Goal: Task Accomplishment & Management: Book appointment/travel/reservation

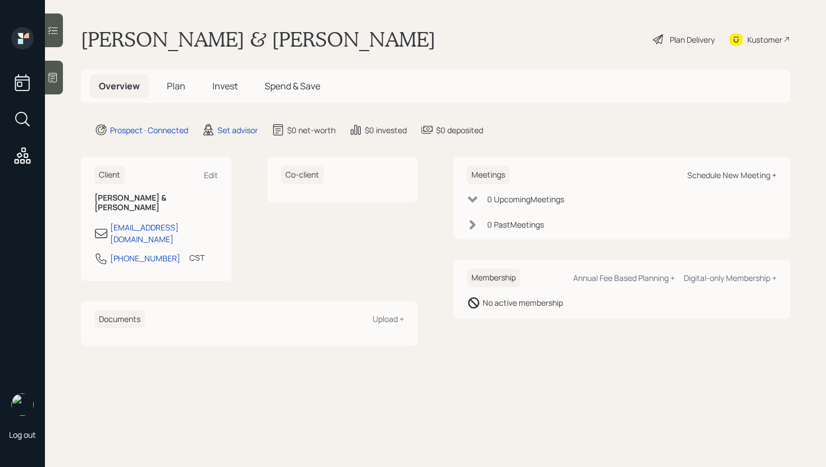
click at [721, 177] on div "Schedule New Meeting +" at bounding box center [731, 175] width 89 height 11
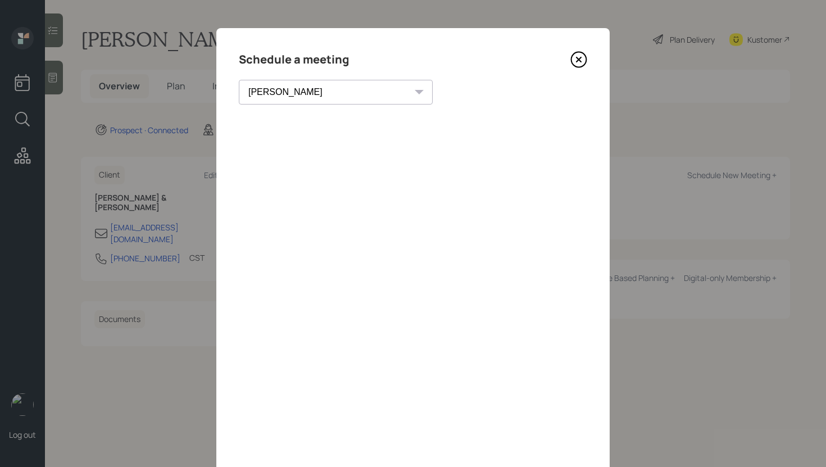
scroll to position [39, 0]
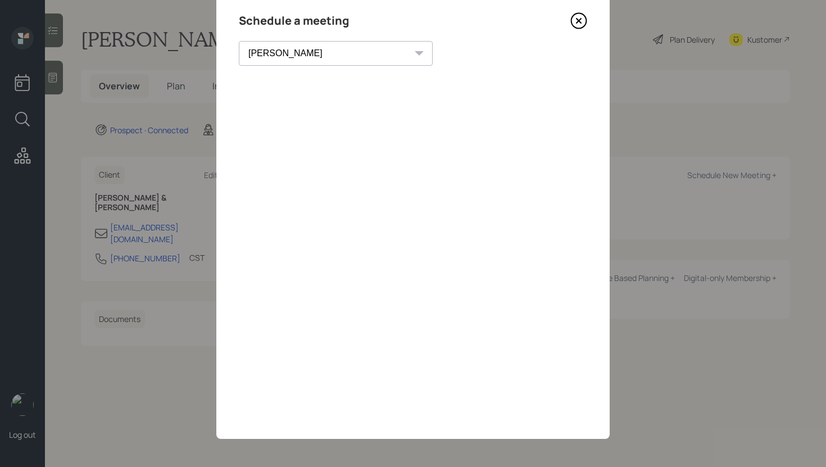
click at [312, 57] on select "[PERSON_NAME] [PERSON_NAME] [PERSON_NAME] [PERSON_NAME] [PERSON_NAME] [PERSON_N…" at bounding box center [336, 53] width 194 height 25
select select "f14b762f-c7c2-4b89-9227-8fa891345eea"
click at [239, 41] on select "[PERSON_NAME] [PERSON_NAME] [PERSON_NAME] [PERSON_NAME] [PERSON_NAME] [PERSON_N…" at bounding box center [336, 53] width 194 height 25
click at [569, 24] on div "Schedule a meeting" at bounding box center [413, 21] width 348 height 18
click at [583, 20] on icon at bounding box center [578, 20] width 17 height 17
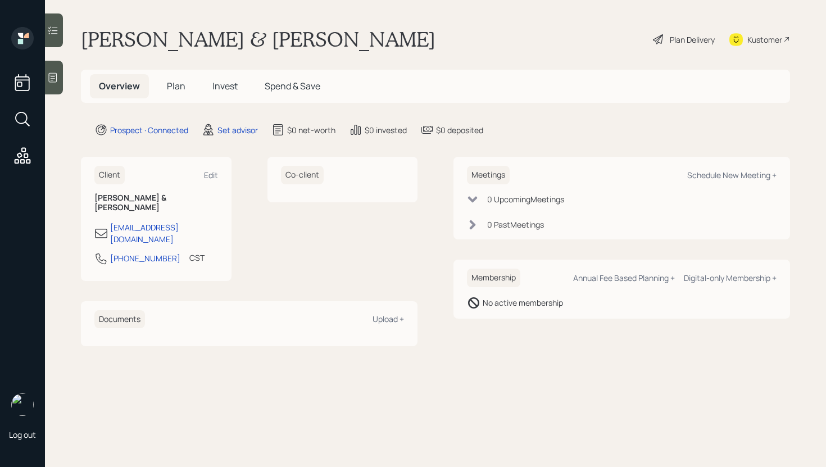
click at [57, 88] on div at bounding box center [54, 78] width 18 height 34
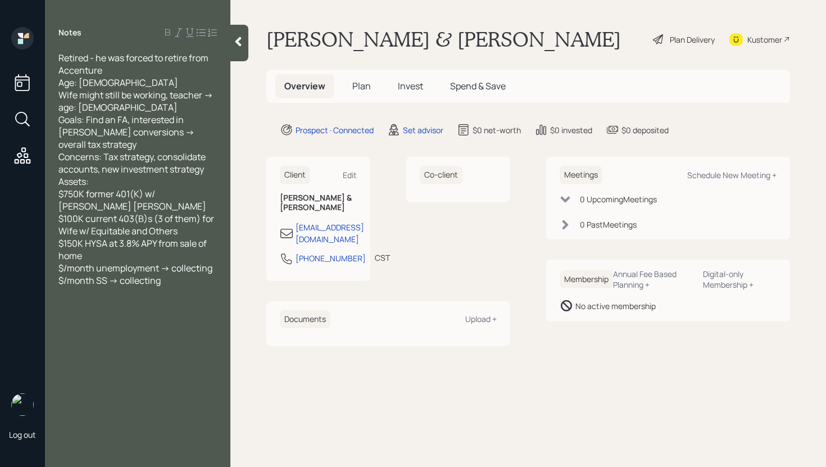
click at [234, 48] on div at bounding box center [239, 43] width 18 height 37
